Goal: Information Seeking & Learning: Learn about a topic

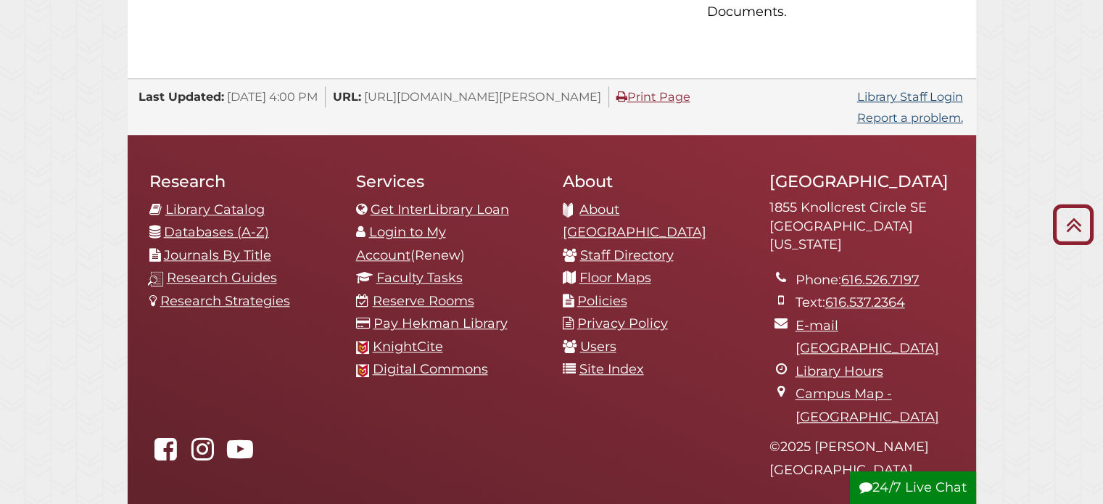
scroll to position [1523, 0]
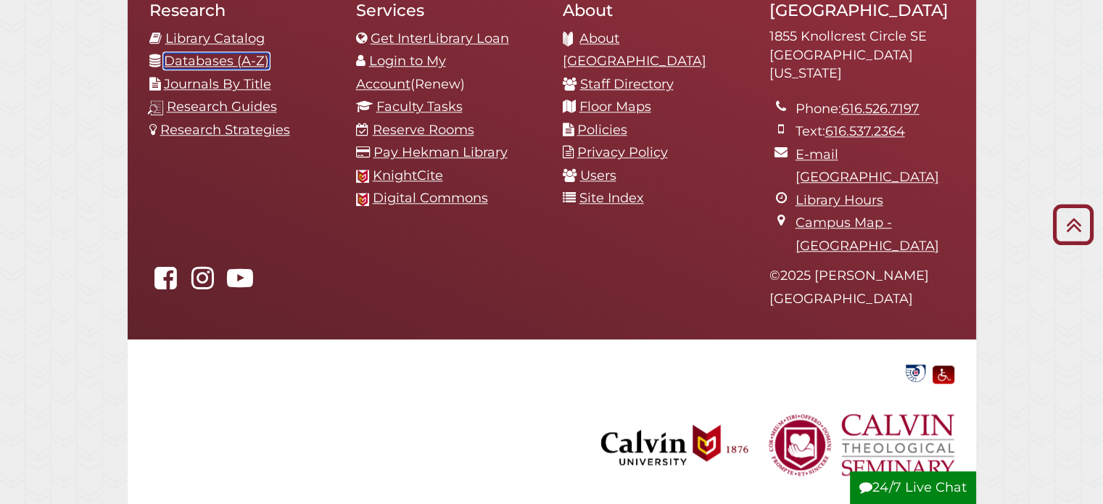
click at [194, 69] on link "Databases (A-Z)" at bounding box center [216, 61] width 105 height 16
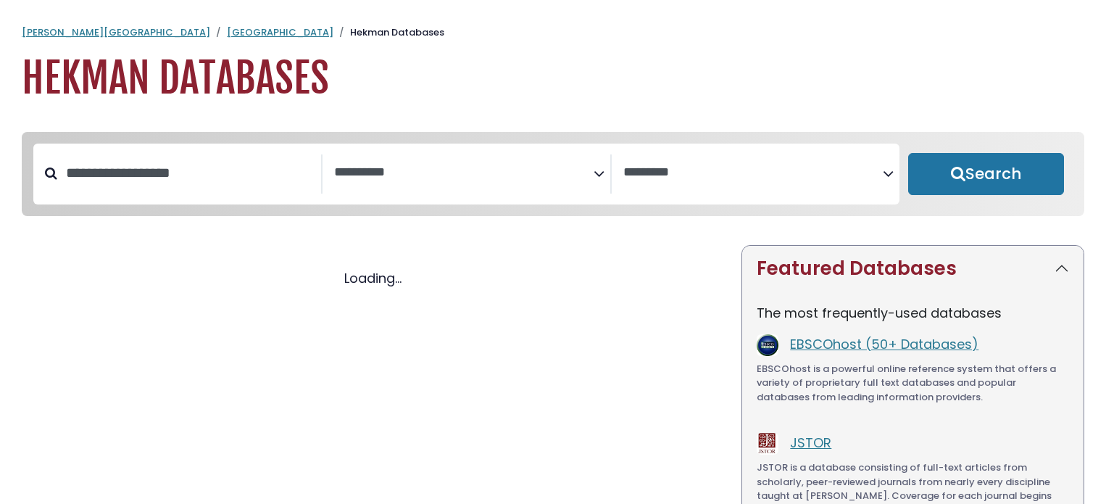
select select "Database Subject Filter"
select select "Database Vendors Filter"
select select "Database Subject Filter"
select select "Database Vendors Filter"
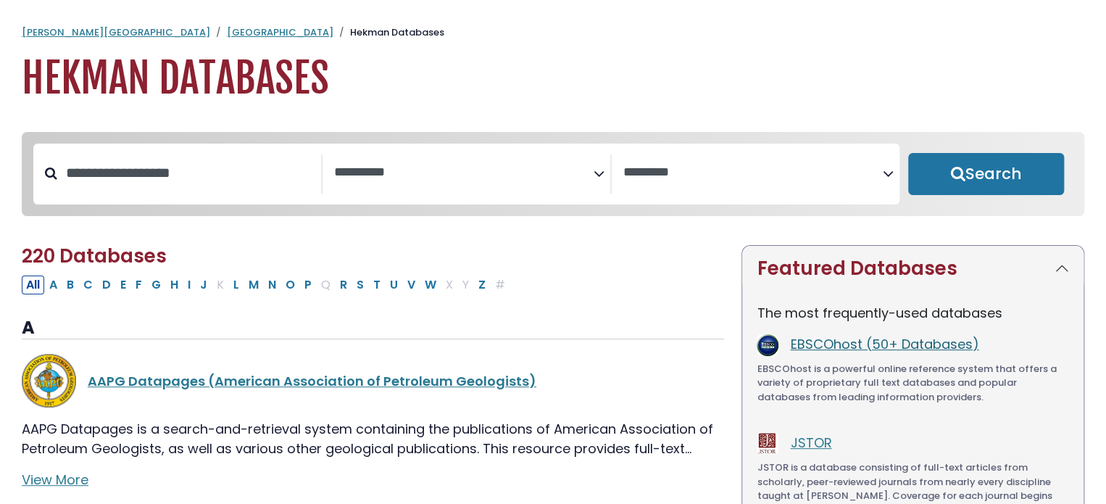
click at [818, 352] on link "EBSCOhost (50+ Databases)" at bounding box center [884, 344] width 189 height 18
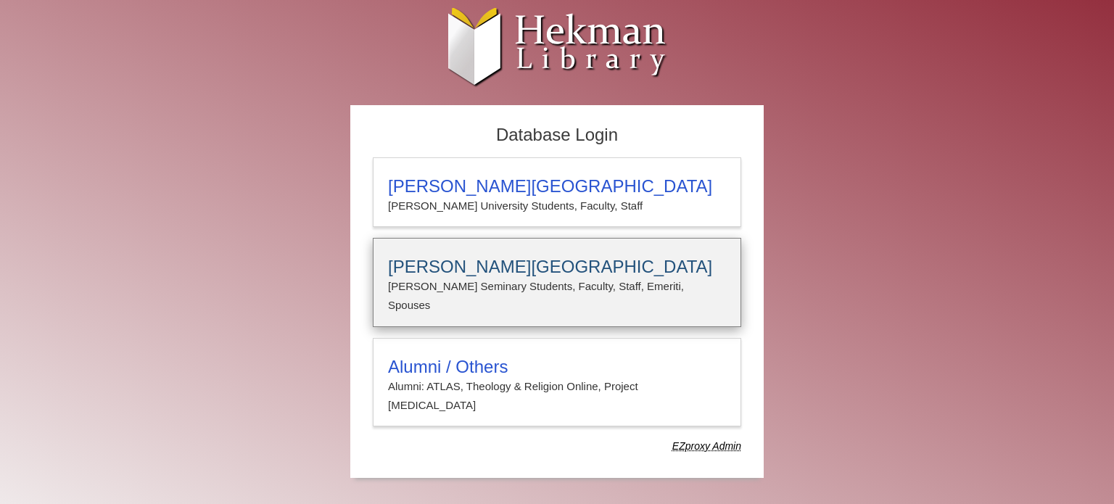
type input "**********"
click at [539, 257] on h3 "Calvin Theological Seminary" at bounding box center [557, 267] width 338 height 20
